Goal: Communication & Community: Ask a question

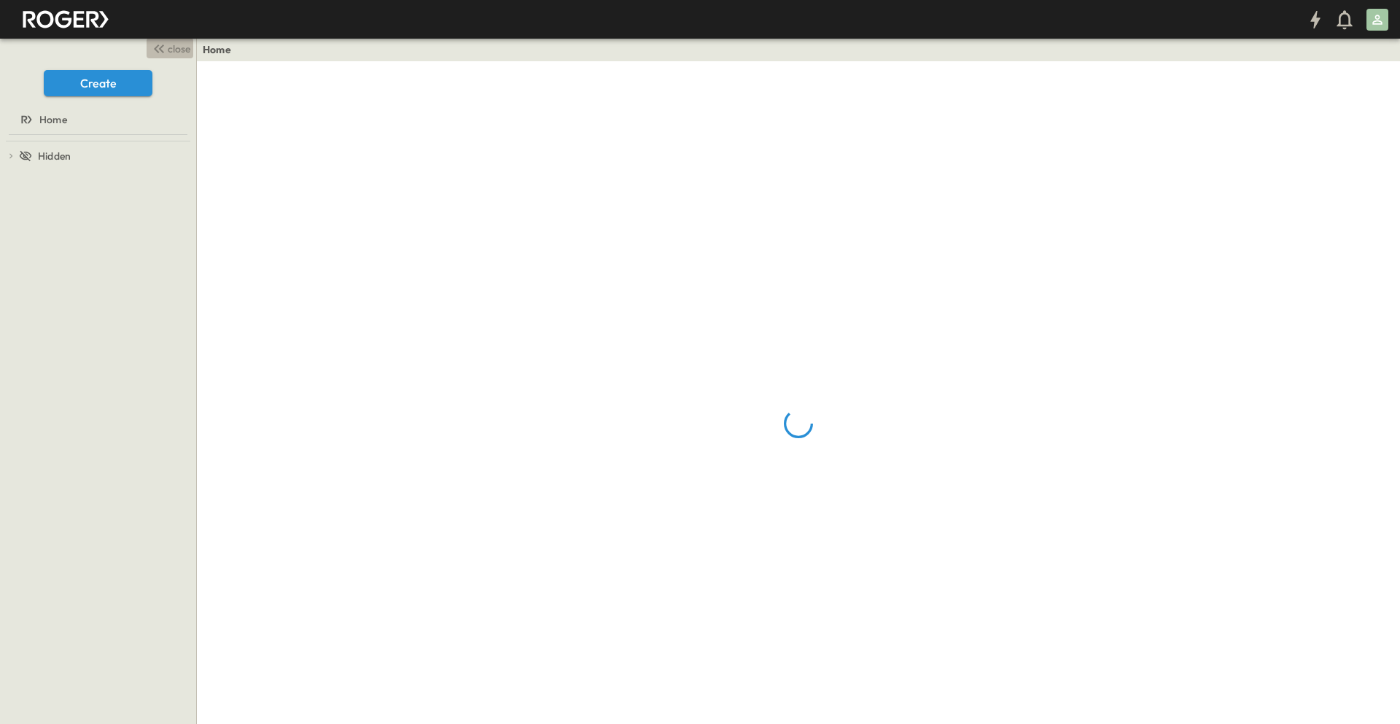
click at [165, 53] on icon "button" at bounding box center [158, 48] width 17 height 17
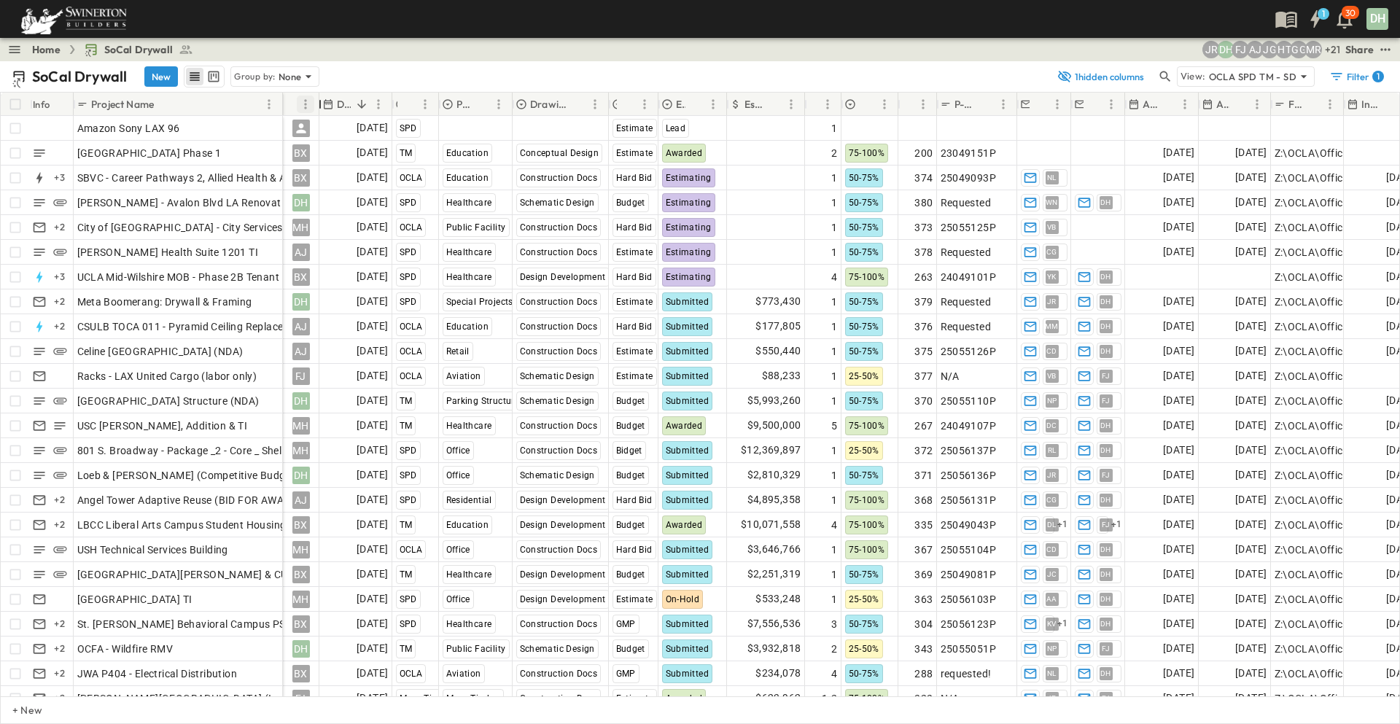
drag, startPoint x: 410, startPoint y: 101, endPoint x: 308, endPoint y: 101, distance: 102.8
click at [308, 101] on div "Owner" at bounding box center [301, 104] width 36 height 23
